Goal: Information Seeking & Learning: Learn about a topic

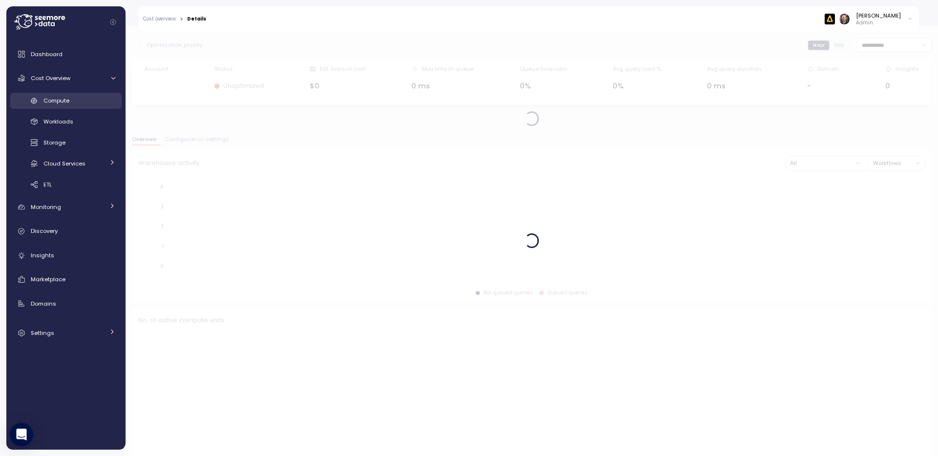
click at [52, 98] on span "Compute" at bounding box center [56, 101] width 26 height 8
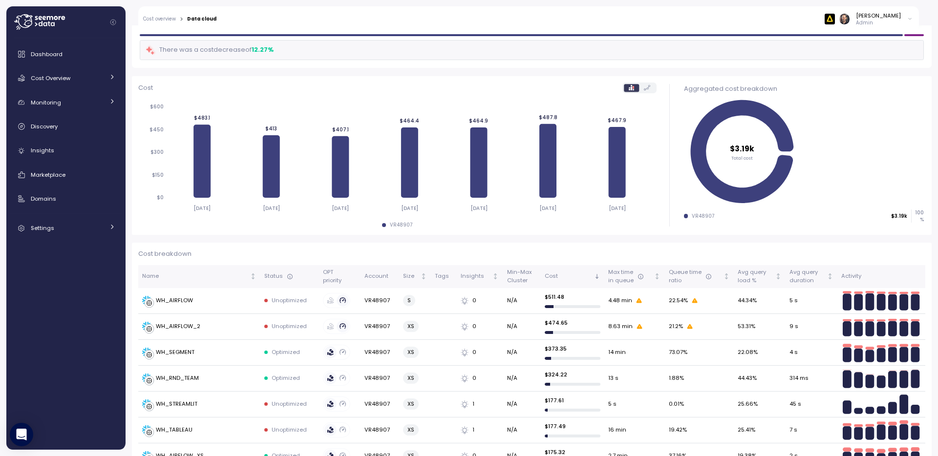
scroll to position [84, 0]
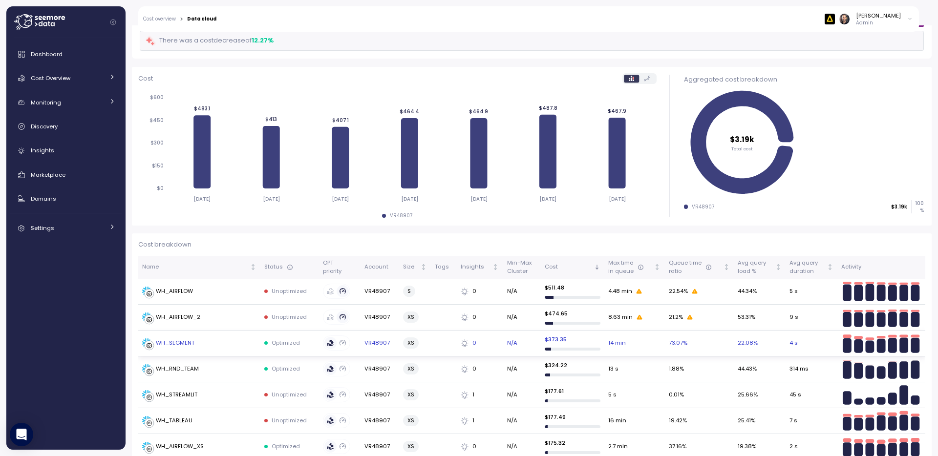
click at [176, 343] on div "WH_SEGMENT" at bounding box center [175, 343] width 39 height 9
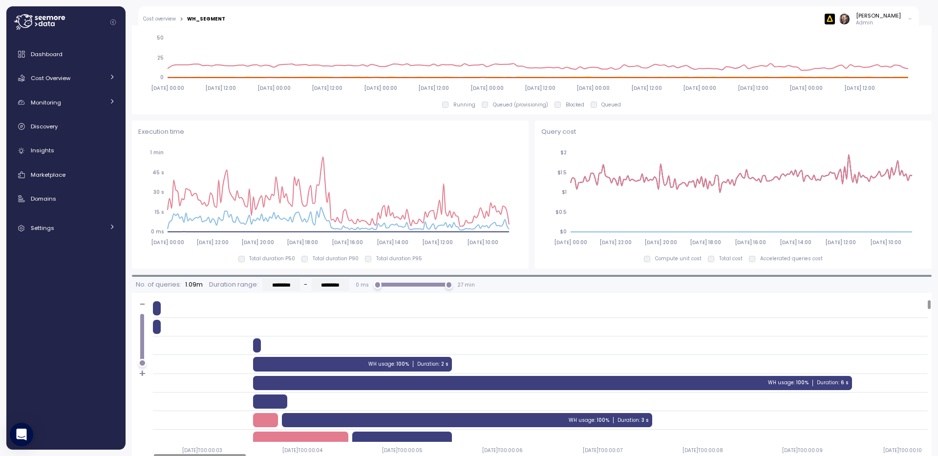
scroll to position [585, 0]
